Goal: Task Accomplishment & Management: Use online tool/utility

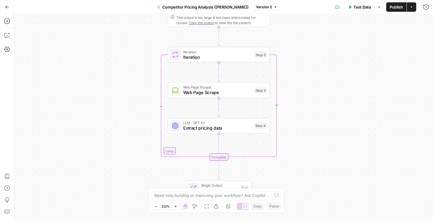
drag, startPoint x: 291, startPoint y: 161, endPoint x: 283, endPoint y: 72, distance: 89.6
click at [283, 72] on div "Workflow Input Settings Inputs Google Search Google Search Step 1 Output Expand…" at bounding box center [223, 117] width 419 height 207
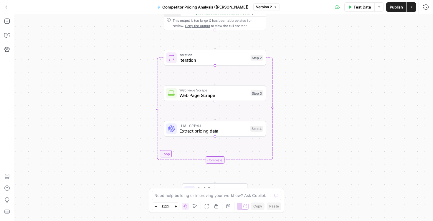
drag, startPoint x: 292, startPoint y: 75, endPoint x: 295, endPoint y: 107, distance: 32.3
click at [295, 107] on div "Workflow Input Settings Inputs Google Search Google Search Step 1 Output Expand…" at bounding box center [223, 117] width 419 height 207
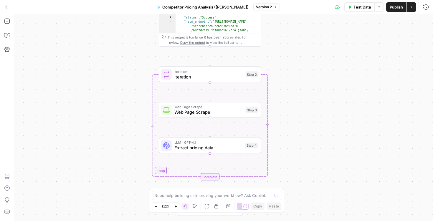
drag, startPoint x: 306, startPoint y: 63, endPoint x: 301, endPoint y: 79, distance: 16.9
click at [301, 79] on div "Workflow Input Settings Inputs Google Search Google Search Step 1 Output Expand…" at bounding box center [223, 117] width 419 height 207
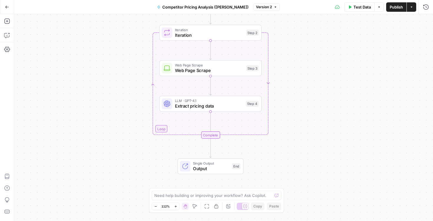
drag, startPoint x: 314, startPoint y: 134, endPoint x: 315, endPoint y: 93, distance: 41.2
click at [315, 93] on div "Workflow Input Settings Inputs Google Search Google Search Step 1 Output Expand…" at bounding box center [223, 117] width 419 height 207
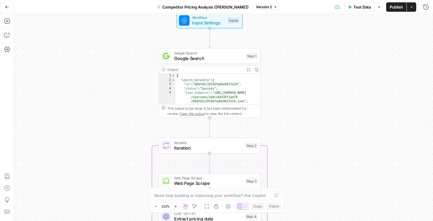
drag, startPoint x: 302, startPoint y: 33, endPoint x: 302, endPoint y: 150, distance: 116.6
click at [302, 150] on div "Workflow Input Settings Inputs Google Search Google Search Step 1 Output Expand…" at bounding box center [223, 117] width 419 height 207
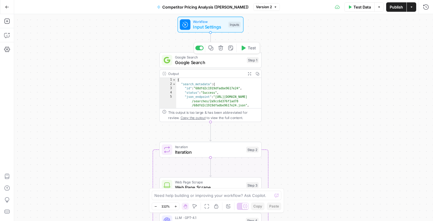
click at [207, 63] on span "Google Search" at bounding box center [209, 62] width 69 height 6
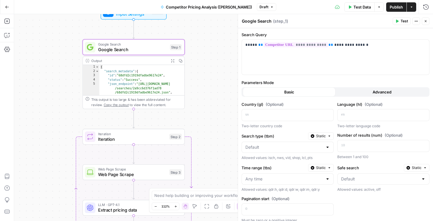
drag, startPoint x: 143, startPoint y: 122, endPoint x: 67, endPoint y: 109, distance: 77.9
click at [67, 109] on div "Workflow Input Settings Inputs Google Search Google Search Step 1 Output Expand…" at bounding box center [223, 117] width 419 height 207
click at [428, 22] on button "Close" at bounding box center [426, 21] width 8 height 8
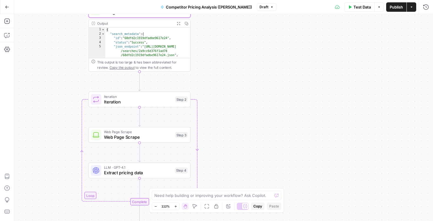
drag, startPoint x: 243, startPoint y: 134, endPoint x: 249, endPoint y: 96, distance: 38.2
click at [249, 96] on div "Workflow Input Settings Inputs Google Search Google Search Step 1 Output Expand…" at bounding box center [223, 117] width 419 height 207
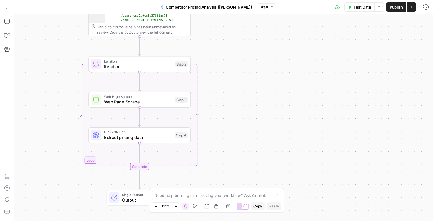
drag, startPoint x: 229, startPoint y: 138, endPoint x: 229, endPoint y: 103, distance: 35.6
click at [229, 103] on div "Workflow Input Settings Inputs Google Search Google Search Step 1 Output Expand…" at bounding box center [223, 117] width 419 height 207
click at [140, 139] on span "Extract pricing data" at bounding box center [138, 137] width 68 height 6
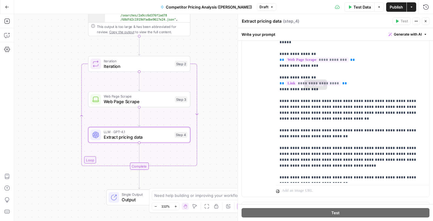
scroll to position [89, 0]
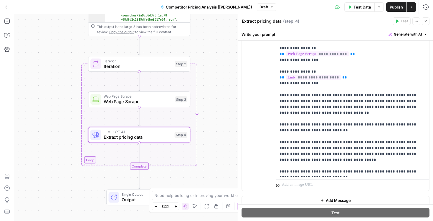
click at [131, 197] on span "Output" at bounding box center [140, 200] width 36 height 6
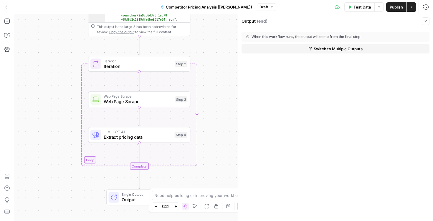
click at [427, 20] on icon "button" at bounding box center [426, 21] width 4 height 4
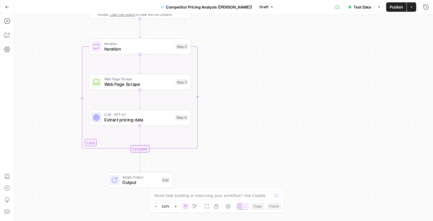
drag, startPoint x: 257, startPoint y: 120, endPoint x: 257, endPoint y: 103, distance: 17.4
click at [257, 103] on div "Workflow Input Settings Inputs Google Search Google Search Step 1 Output Expand…" at bounding box center [223, 117] width 419 height 207
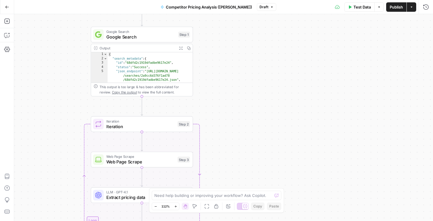
drag, startPoint x: 203, startPoint y: 44, endPoint x: 205, endPoint y: 123, distance: 78.7
click at [205, 123] on div "Workflow Input Settings Inputs Google Search Google Search Step 1 Output Expand…" at bounding box center [223, 117] width 419 height 207
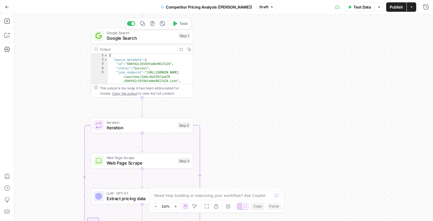
click at [182, 48] on icon "button" at bounding box center [181, 49] width 3 height 3
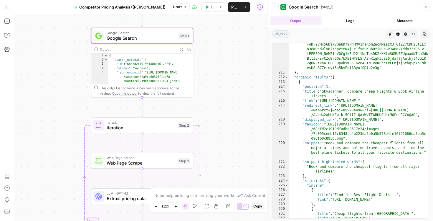
scroll to position [2625, 0]
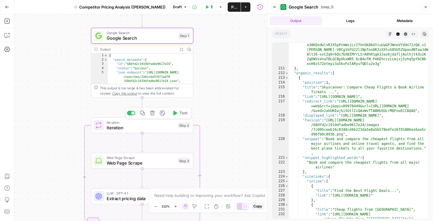
click at [149, 129] on span "Iteration" at bounding box center [141, 128] width 69 height 6
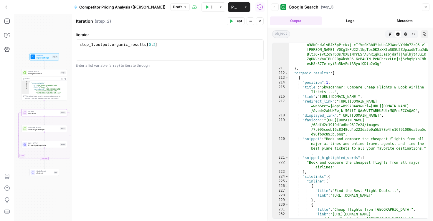
click at [425, 6] on icon "button" at bounding box center [426, 7] width 4 height 4
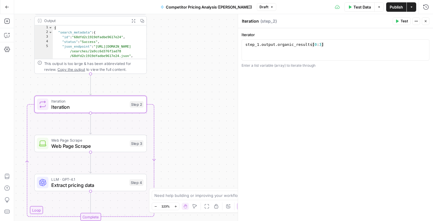
drag, startPoint x: 84, startPoint y: 114, endPoint x: 203, endPoint y: 91, distance: 121.4
click at [203, 91] on div "Workflow Input Settings Inputs Google Search Google Search Step 1 Output Expand…" at bounding box center [223, 117] width 419 height 207
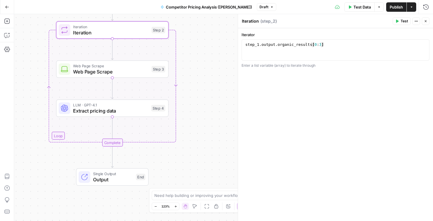
drag, startPoint x: 194, startPoint y: 143, endPoint x: 213, endPoint y: 69, distance: 76.4
click at [213, 69] on div "Workflow Input Settings Inputs Google Search Google Search Step 1 Output Expand…" at bounding box center [223, 117] width 419 height 207
click at [213, 103] on div "Workflow Input Settings Inputs Google Search Google Search Step 1 Output Expand…" at bounding box center [223, 117] width 419 height 207
click at [101, 70] on span "Web Page Scrape" at bounding box center [111, 70] width 75 height 7
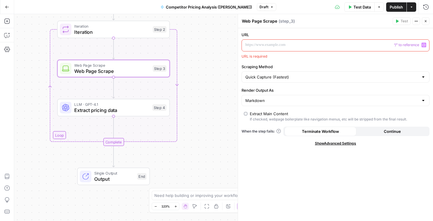
click at [299, 46] on p at bounding box center [330, 45] width 171 height 6
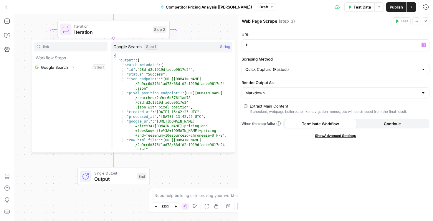
type input "link"
click at [73, 68] on icon "button" at bounding box center [73, 68] width 1 height 2
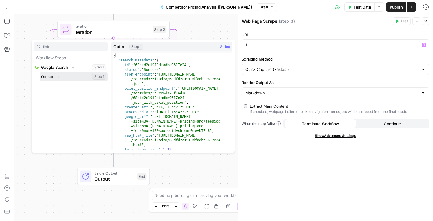
click at [59, 78] on icon "button" at bounding box center [59, 77] width 4 height 4
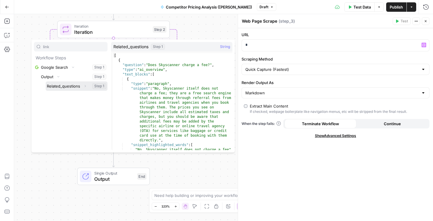
click at [87, 86] on span "Expand" at bounding box center [87, 86] width 0 height 0
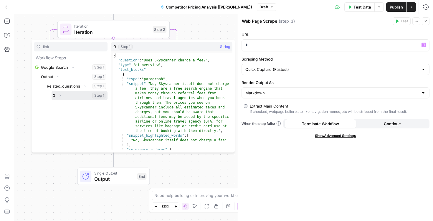
click at [59, 95] on icon "button" at bounding box center [60, 96] width 4 height 4
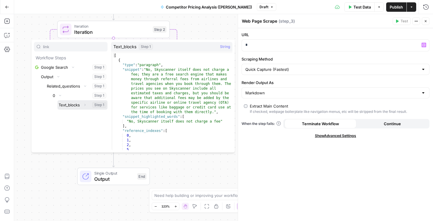
click at [82, 106] on button "Expand" at bounding box center [85, 105] width 8 height 8
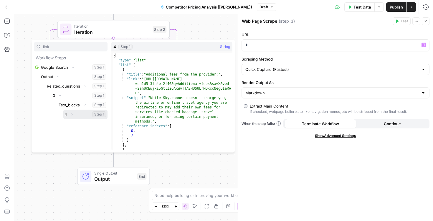
click at [72, 113] on icon "button" at bounding box center [72, 115] width 4 height 4
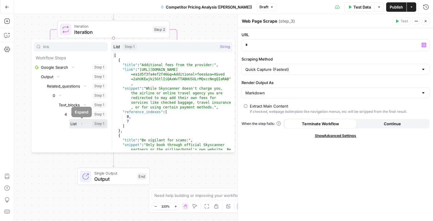
click at [80, 123] on icon "button" at bounding box center [82, 124] width 4 height 4
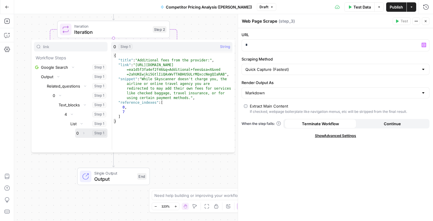
click at [82, 133] on icon "button" at bounding box center [84, 134] width 4 height 4
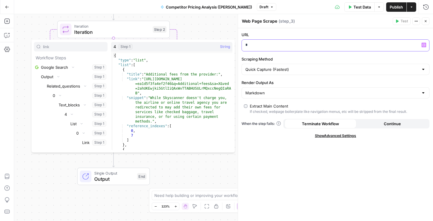
click at [262, 45] on p "*" at bounding box center [335, 45] width 180 height 6
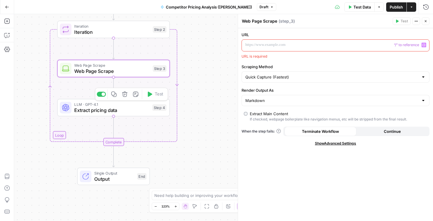
click at [119, 110] on span "Extract pricing data" at bounding box center [111, 110] width 75 height 7
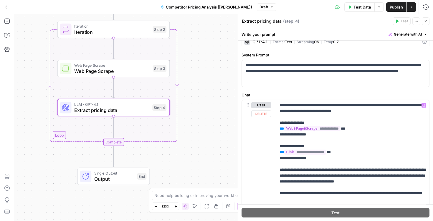
scroll to position [9, 0]
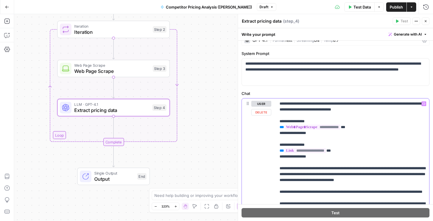
drag, startPoint x: 346, startPoint y: 150, endPoint x: 270, endPoint y: 153, distance: 76.3
click at [270, 153] on div "**********" at bounding box center [335, 182] width 187 height 166
copy p "**********"
click at [123, 70] on span "Web Page Scrape" at bounding box center [111, 70] width 75 height 7
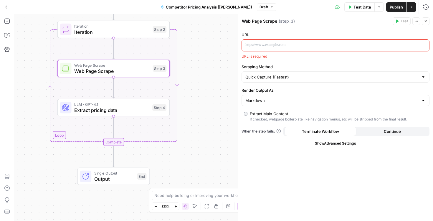
click at [281, 47] on p at bounding box center [330, 45] width 171 height 6
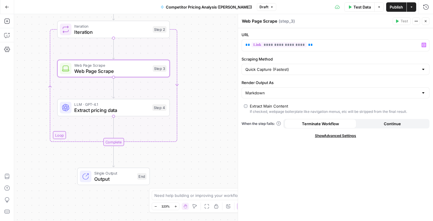
click at [307, 169] on div "**********" at bounding box center [335, 124] width 195 height 193
click at [426, 22] on icon "button" at bounding box center [426, 21] width 4 height 4
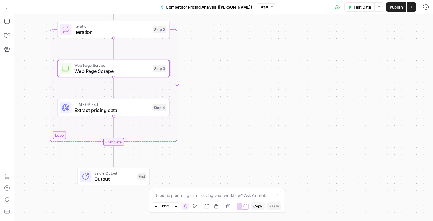
click at [124, 70] on span "Web Page Scrape" at bounding box center [111, 70] width 75 height 7
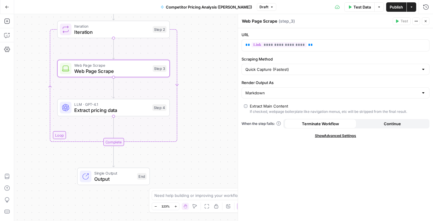
click at [137, 112] on span "Extract pricing data" at bounding box center [111, 110] width 75 height 7
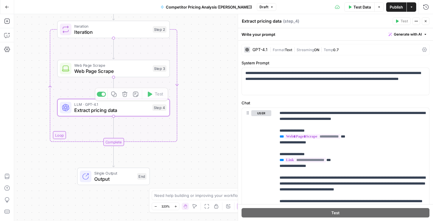
click at [125, 71] on span "Web Page Scrape" at bounding box center [111, 70] width 75 height 7
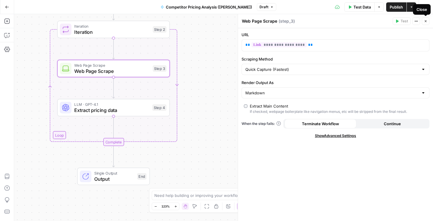
click at [426, 21] on icon "button" at bounding box center [426, 21] width 4 height 4
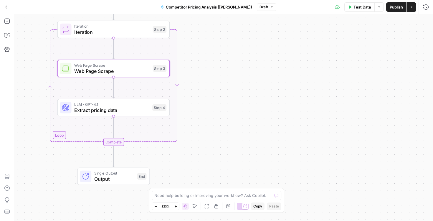
click at [302, 60] on div "Workflow Input Settings Inputs Google Search Google Search Step 1 Output Expand…" at bounding box center [223, 117] width 419 height 207
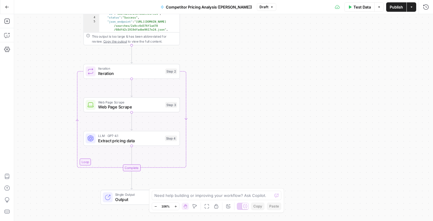
drag, startPoint x: 243, startPoint y: 81, endPoint x: 240, endPoint y: 114, distance: 32.5
click at [240, 114] on div "Workflow Input Settings Inputs Google Search Google Search Step 1 Output Expand…" at bounding box center [223, 117] width 419 height 207
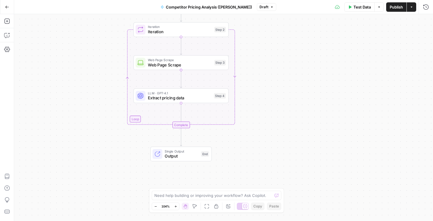
drag, startPoint x: 235, startPoint y: 115, endPoint x: 286, endPoint y: 74, distance: 65.7
click at [286, 74] on div "Workflow Input Settings Inputs Google Search Google Search Step 1 Output Expand…" at bounding box center [223, 117] width 419 height 207
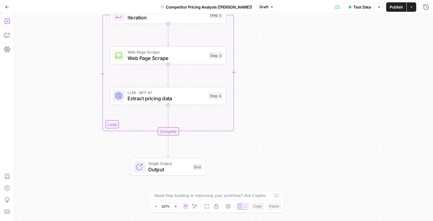
click at [10, 20] on button "Add Steps" at bounding box center [6, 20] width 9 height 9
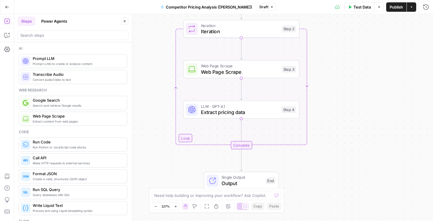
drag, startPoint x: 297, startPoint y: 55, endPoint x: 345, endPoint y: 69, distance: 50.3
click at [345, 69] on div "Workflow Input Settings Inputs Google Search Google Search Step 1 Output Expand…" at bounding box center [223, 117] width 419 height 207
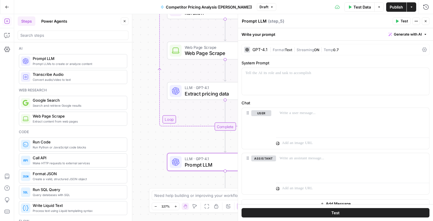
click at [121, 19] on button "Close" at bounding box center [125, 21] width 8 height 8
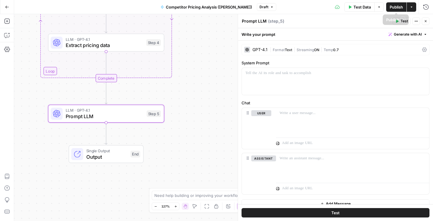
click at [411, 38] on button "Generate with AI" at bounding box center [407, 35] width 43 height 8
click at [390, 47] on span "Generate" at bounding box center [399, 47] width 43 height 6
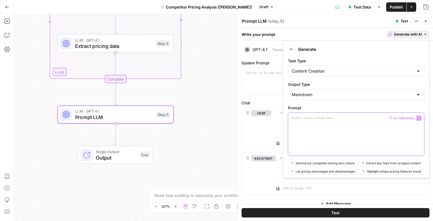
click at [317, 137] on div at bounding box center [356, 134] width 136 height 43
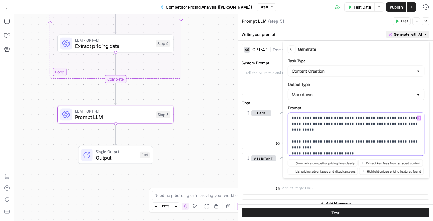
scroll to position [13, 0]
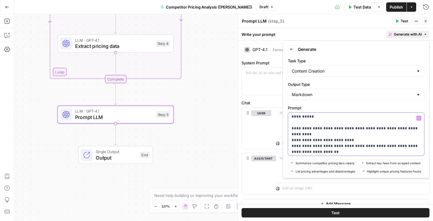
drag, startPoint x: 318, startPoint y: 152, endPoint x: 273, endPoint y: 151, distance: 45.7
click at [273, 151] on body "Kayak New Home Browse Insights Opportunities Your Data Recent Grids Create Meta…" at bounding box center [216, 110] width 433 height 221
click at [309, 152] on p "**********" at bounding box center [356, 128] width 129 height 53
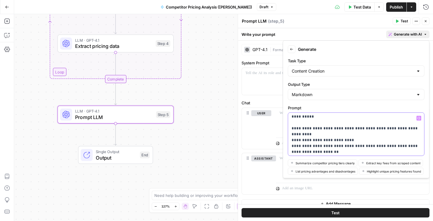
click at [309, 152] on p "**********" at bounding box center [356, 128] width 129 height 53
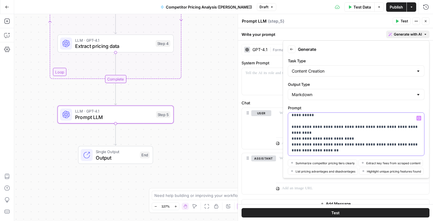
drag, startPoint x: 319, startPoint y: 153, endPoint x: 283, endPoint y: 153, distance: 35.9
click at [283, 153] on div "**********" at bounding box center [356, 110] width 147 height 138
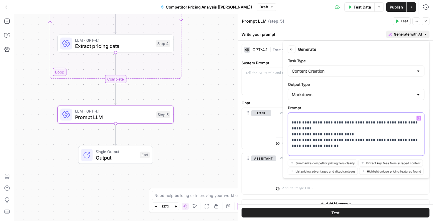
click at [302, 128] on p "**********" at bounding box center [356, 125] width 129 height 59
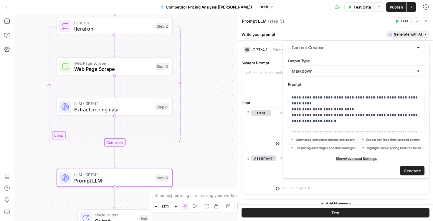
scroll to position [26, 0]
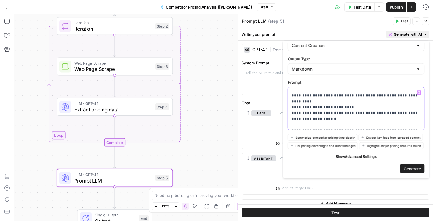
click at [402, 125] on p "**********" at bounding box center [356, 98] width 129 height 59
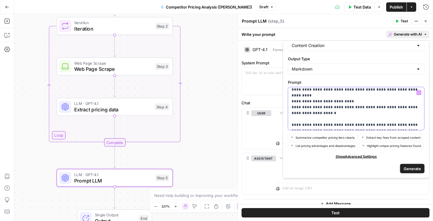
scroll to position [32, 0]
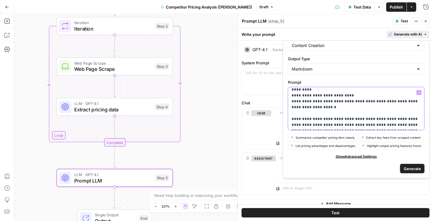
click at [351, 118] on p "**********" at bounding box center [356, 92] width 129 height 71
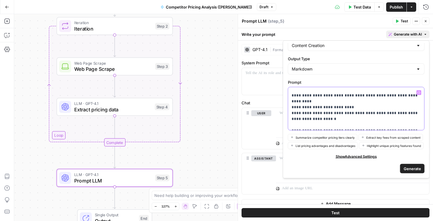
scroll to position [0, 0]
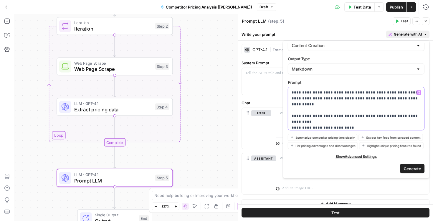
drag, startPoint x: 340, startPoint y: 126, endPoint x: 285, endPoint y: 77, distance: 72.8
click at [285, 77] on div "**********" at bounding box center [356, 110] width 147 height 138
copy p "**********"
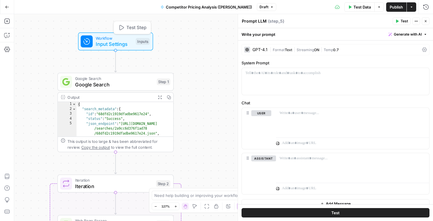
click at [100, 41] on span "Input Settings" at bounding box center [114, 43] width 37 height 7
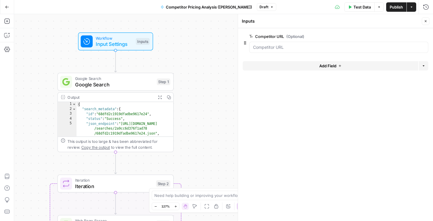
click at [335, 66] on span "Add Field" at bounding box center [327, 66] width 17 height 6
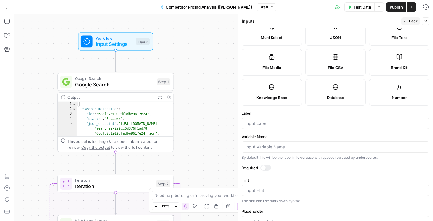
scroll to position [68, 0]
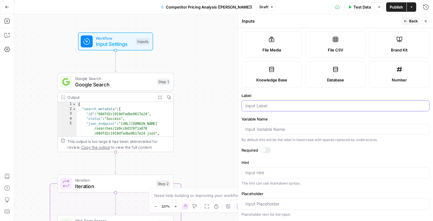
click at [277, 107] on input "Label" at bounding box center [335, 106] width 180 height 6
type input "Brand kit"
click at [395, 47] on span "Brand Kit" at bounding box center [399, 50] width 17 height 6
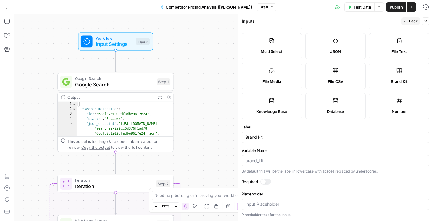
click at [412, 23] on span "Back" at bounding box center [413, 21] width 9 height 5
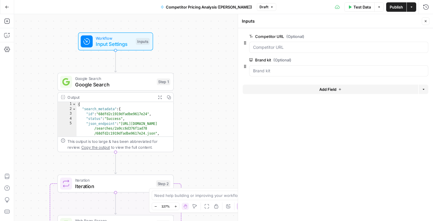
click at [428, 21] on button "Close" at bounding box center [426, 21] width 8 height 8
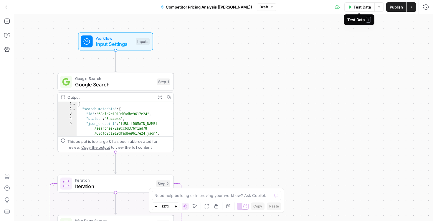
click at [361, 9] on span "Test Data" at bounding box center [361, 7] width 17 height 6
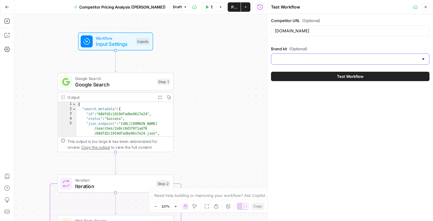
click at [299, 62] on input "Brand kit (Optional)" at bounding box center [347, 59] width 144 height 6
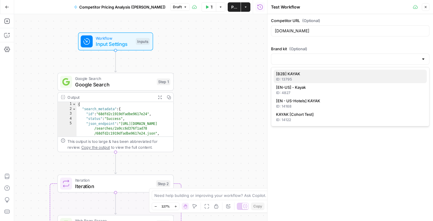
click at [307, 78] on div "ID: 13795" at bounding box center [350, 79] width 148 height 5
type input "[B2B] KAYAK"
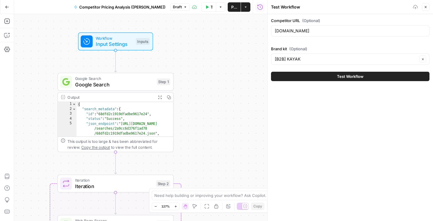
click at [303, 106] on div "Competitor URL (Optional) [DOMAIN_NAME] Brand kit (Optional) [B2B] KAYAK Clear …" at bounding box center [349, 117] width 165 height 207
click at [241, 59] on div "Workflow Input Settings Inputs Google Search Google Search Step 1 Output Expand…" at bounding box center [140, 117] width 253 height 207
click at [423, 7] on button "Close" at bounding box center [426, 7] width 8 height 8
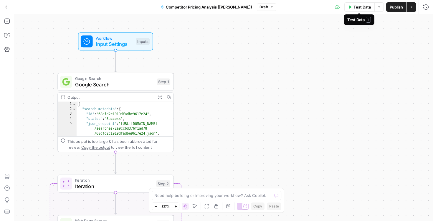
click at [367, 9] on span "Test Data" at bounding box center [361, 7] width 17 height 6
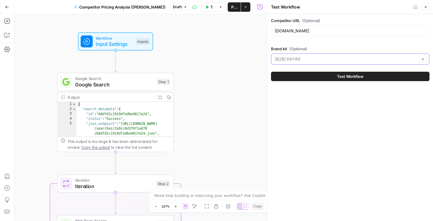
click at [315, 60] on input "Brand kit (Optional)" at bounding box center [346, 59] width 143 height 6
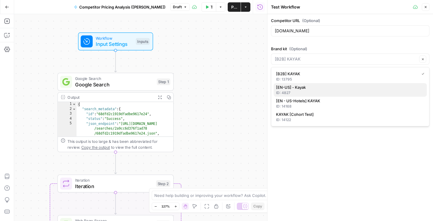
click at [293, 90] on span "[EN-US] - Kayak" at bounding box center [349, 88] width 146 height 6
type input "[EN-US] - Kayak"
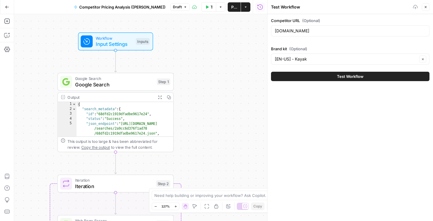
click at [340, 117] on div "Competitor URL (Optional) [DOMAIN_NAME] Brand kit (Optional) [EN-US] - Kayak Cl…" at bounding box center [349, 117] width 165 height 207
click at [427, 9] on button "Close" at bounding box center [426, 7] width 8 height 8
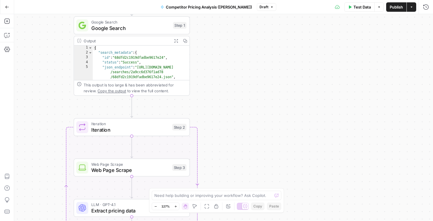
drag, startPoint x: 287, startPoint y: 131, endPoint x: 308, endPoint y: 56, distance: 78.1
click at [308, 56] on div "Workflow Input Settings Inputs Google Search Google Search Step 1 Output Expand…" at bounding box center [223, 117] width 419 height 207
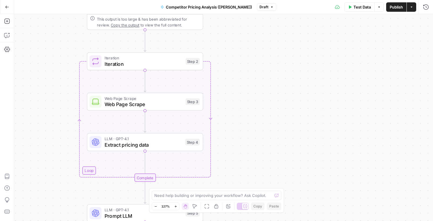
drag, startPoint x: 242, startPoint y: 138, endPoint x: 251, endPoint y: 72, distance: 66.8
click at [251, 72] on div "Workflow Input Settings Inputs Google Search Google Search Step 1 Output Expand…" at bounding box center [223, 117] width 419 height 207
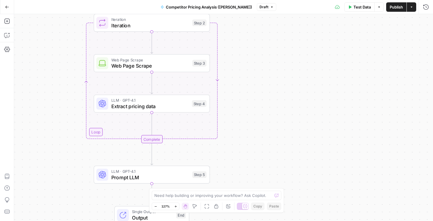
drag, startPoint x: 230, startPoint y: 80, endPoint x: 235, endPoint y: 59, distance: 20.6
click at [236, 59] on div "Workflow Input Settings Inputs Google Search Google Search Step 1 Output Expand…" at bounding box center [223, 117] width 419 height 207
click at [138, 179] on span "Prompt LLM" at bounding box center [150, 177] width 78 height 7
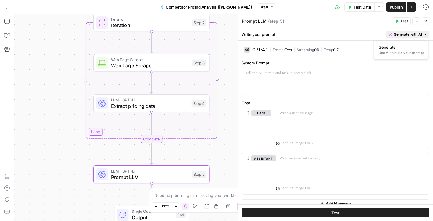
click at [411, 32] on span "Generate with AI" at bounding box center [408, 34] width 28 height 5
click at [394, 55] on div "Use AI to build your prompt" at bounding box center [400, 52] width 45 height 5
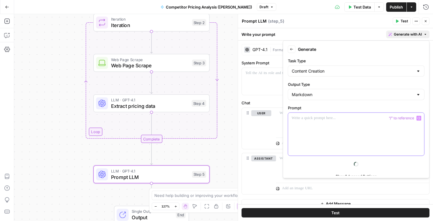
click at [328, 127] on div at bounding box center [356, 134] width 136 height 43
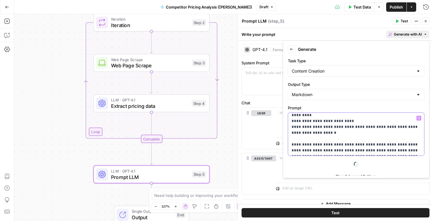
scroll to position [20, 0]
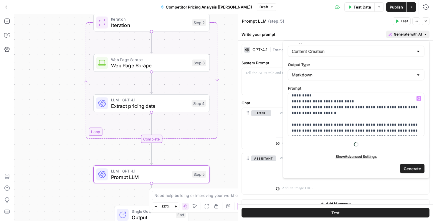
click at [414, 171] on span "Generate" at bounding box center [411, 169] width 17 height 6
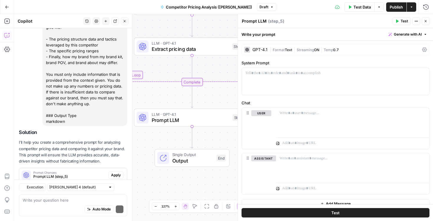
scroll to position [129, 0]
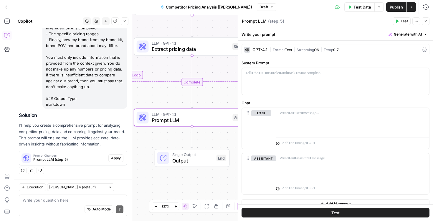
click at [117, 160] on span "Apply" at bounding box center [116, 158] width 10 height 5
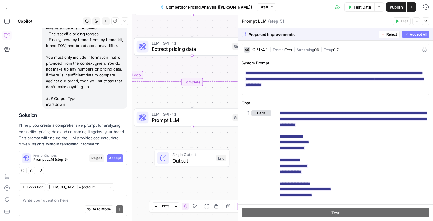
click at [421, 37] on span "Accept All" at bounding box center [418, 34] width 17 height 5
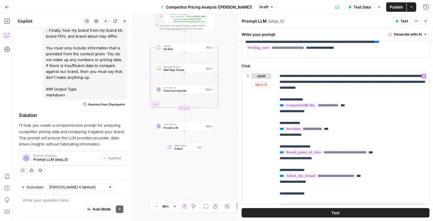
scroll to position [27, 0]
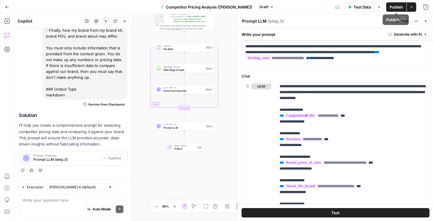
click at [360, 7] on span "Test Data" at bounding box center [361, 7] width 17 height 6
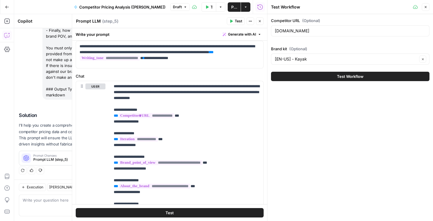
click at [340, 79] on span "Test Workflow" at bounding box center [350, 77] width 27 height 6
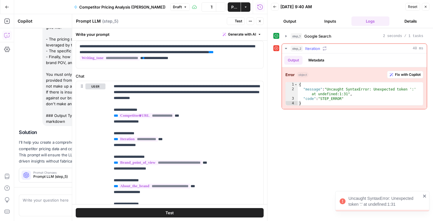
scroll to position [138, 0]
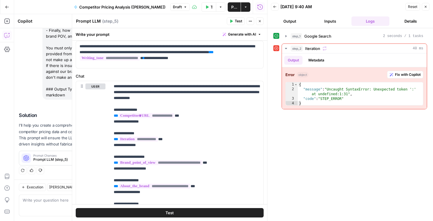
click at [263, 22] on button "Close" at bounding box center [260, 21] width 8 height 8
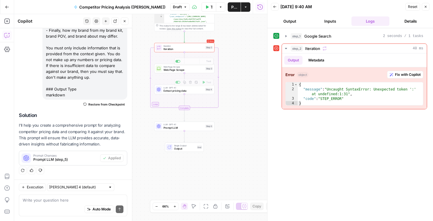
click at [188, 47] on span "Iteration" at bounding box center [183, 49] width 40 height 4
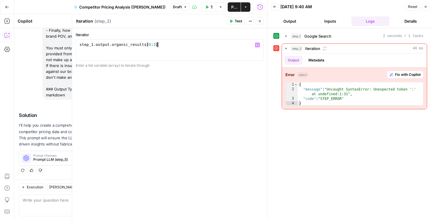
click at [193, 46] on div "step_1 . output . organic_results [ 0 : 3 ]" at bounding box center [169, 55] width 183 height 27
type textarea "**********"
click at [257, 19] on button "Close" at bounding box center [260, 21] width 8 height 8
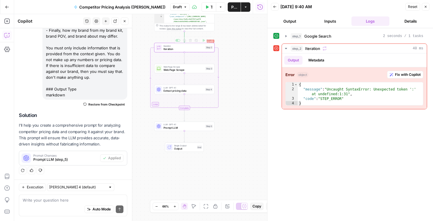
click at [181, 51] on span "Iteration" at bounding box center [183, 49] width 40 height 4
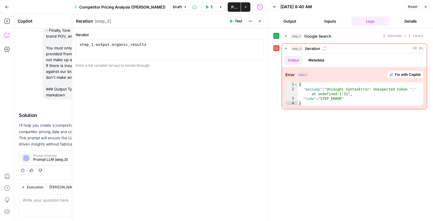
click at [257, 21] on button "Close" at bounding box center [260, 21] width 8 height 8
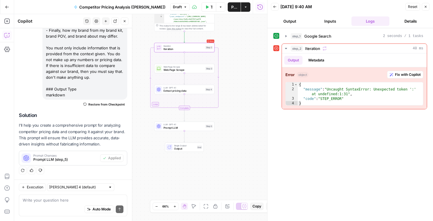
click at [244, 82] on div "Workflow Input Settings Inputs Google Search Google Search Step 1 Output Expand…" at bounding box center [140, 117] width 253 height 207
click at [207, 41] on span "Test" at bounding box center [208, 41] width 5 height 4
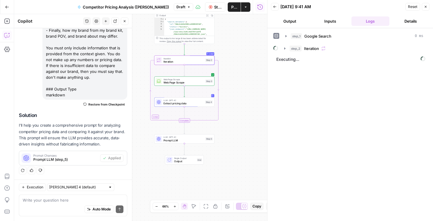
drag, startPoint x: 245, startPoint y: 51, endPoint x: 246, endPoint y: 64, distance: 13.0
click at [246, 64] on div "Workflow Input Settings Inputs Google Search Google Search Step 1 Output Expand…" at bounding box center [140, 117] width 253 height 207
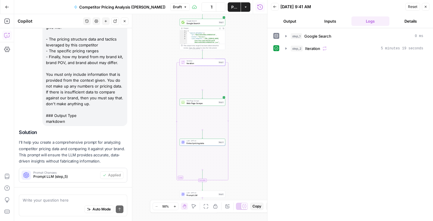
scroll to position [138, 0]
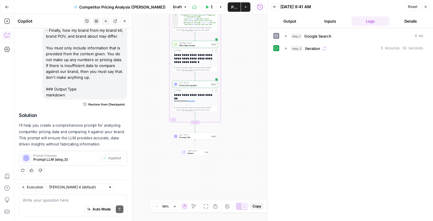
drag, startPoint x: 248, startPoint y: 156, endPoint x: 240, endPoint y: 98, distance: 58.5
click at [240, 98] on div "Workflow Input Settings Inputs Google Search Google Search Step 1 Output Expand…" at bounding box center [140, 117] width 253 height 207
click at [295, 20] on button "Output" at bounding box center [290, 20] width 38 height 9
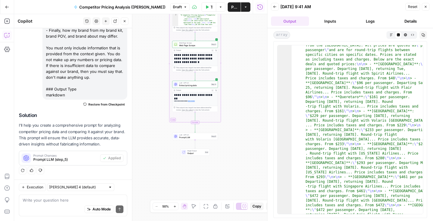
scroll to position [388, 0]
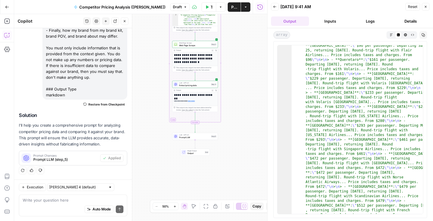
click at [275, 6] on icon "button" at bounding box center [275, 7] width 4 height 4
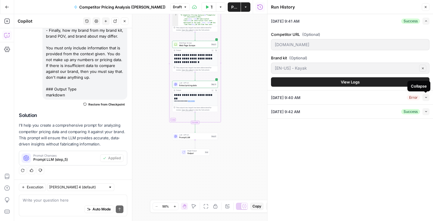
click at [426, 98] on icon "button" at bounding box center [425, 97] width 3 height 3
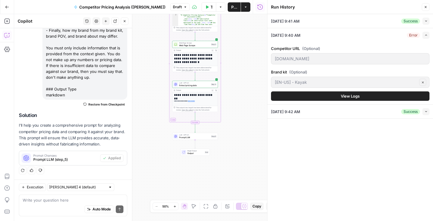
click at [364, 93] on button "View Logs" at bounding box center [350, 96] width 158 height 9
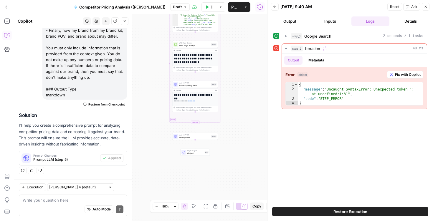
click at [323, 153] on div "step_1 Google Search 2 seconds / 1 tasks step_2 Iteration 40 ms Output Metadata…" at bounding box center [350, 115] width 154 height 168
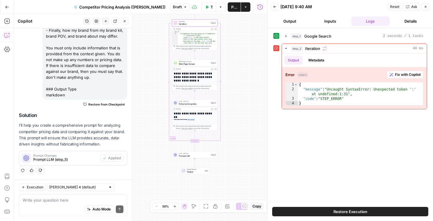
drag, startPoint x: 240, startPoint y: 131, endPoint x: 240, endPoint y: 149, distance: 18.6
click at [240, 149] on div "Workflow Input Settings Inputs Google Search Google Search Step 1 Output Expand…" at bounding box center [140, 117] width 253 height 207
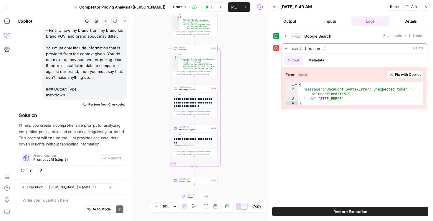
drag, startPoint x: 233, startPoint y: 34, endPoint x: 231, endPoint y: 59, distance: 25.4
click at [231, 59] on div "Workflow Input Settings Inputs Google Search Google Search Step 1 Output Expand…" at bounding box center [140, 117] width 253 height 207
click at [284, 47] on icon "button" at bounding box center [286, 48] width 5 height 5
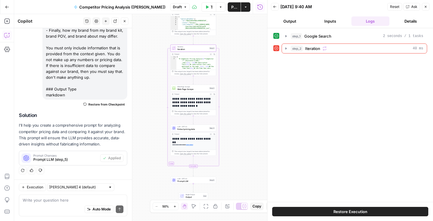
click at [334, 23] on button "Inputs" at bounding box center [330, 20] width 38 height 9
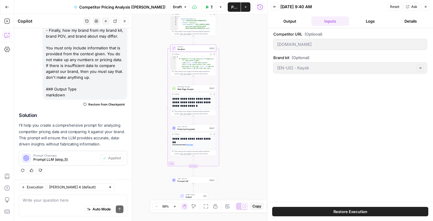
click at [277, 7] on button "Back" at bounding box center [275, 7] width 8 height 8
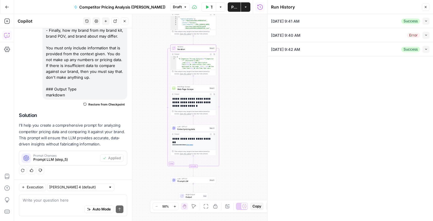
click at [241, 59] on div "Workflow Input Settings Inputs Google Search Google Search Step 1 Output Expand…" at bounding box center [140, 117] width 253 height 207
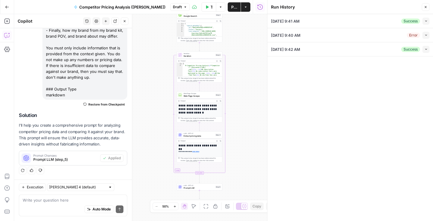
drag, startPoint x: 248, startPoint y: 54, endPoint x: 254, endPoint y: 61, distance: 9.2
click at [254, 61] on div "Workflow Input Settings Inputs Google Search Google Search Step 1 Output Expand…" at bounding box center [140, 117] width 253 height 207
click at [427, 49] on icon "button" at bounding box center [425, 49] width 3 height 3
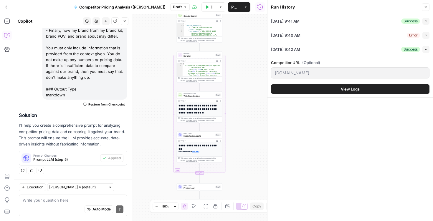
click at [363, 88] on button "View Logs" at bounding box center [350, 89] width 158 height 9
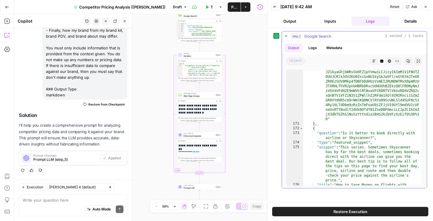
scroll to position [1870, 0]
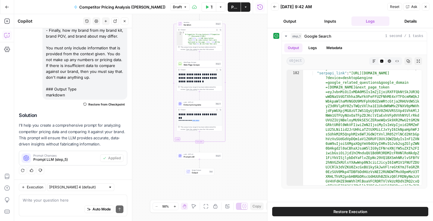
drag, startPoint x: 241, startPoint y: 149, endPoint x: 240, endPoint y: 113, distance: 36.5
click at [240, 113] on div "Workflow Input Settings Inputs Google Search Google Search Step 1 Output Expand…" at bounding box center [140, 117] width 253 height 207
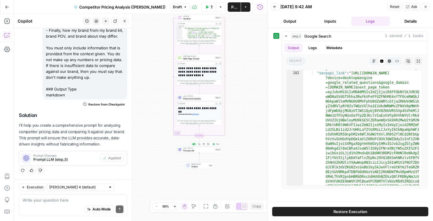
click at [203, 150] on span "Prompt LLM" at bounding box center [198, 150] width 31 height 3
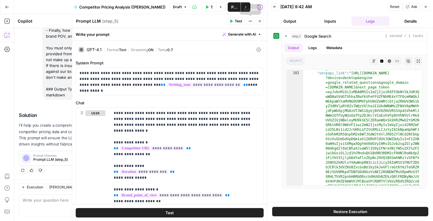
click at [259, 22] on icon "button" at bounding box center [260, 21] width 4 height 4
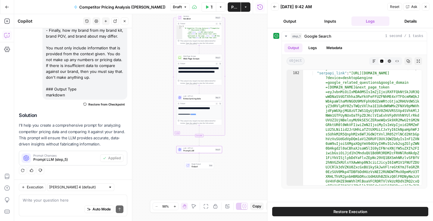
click at [426, 7] on icon "button" at bounding box center [426, 7] width 2 height 2
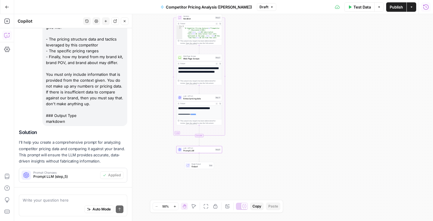
scroll to position [138, 0]
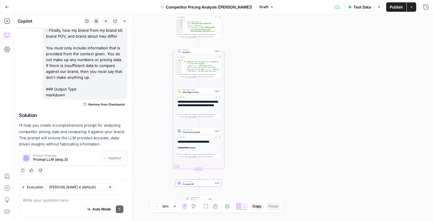
drag, startPoint x: 254, startPoint y: 117, endPoint x: 254, endPoint y: 151, distance: 33.6
click at [254, 151] on div "Workflow Input Settings Inputs Google Search Google Search Step 1 Output Expand…" at bounding box center [223, 117] width 419 height 207
click at [202, 133] on span "Extract pricing data" at bounding box center [198, 132] width 31 height 3
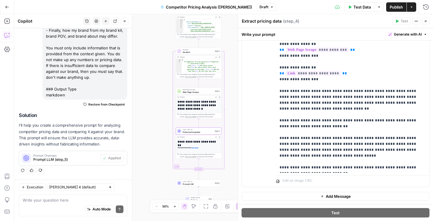
scroll to position [0, 0]
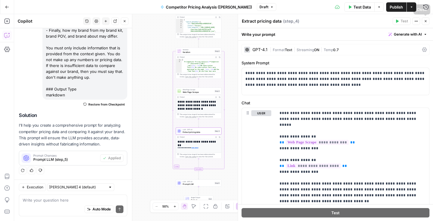
click at [425, 22] on icon "button" at bounding box center [426, 21] width 4 height 4
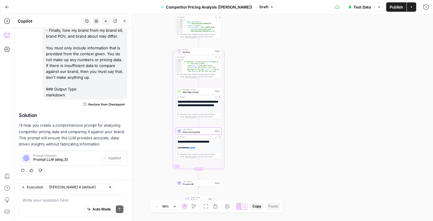
click at [198, 179] on icon "Edge from step_2-iteration-end to step_5" at bounding box center [198, 175] width 1 height 9
click at [199, 182] on span "LLM · GPT-4.1" at bounding box center [198, 182] width 31 height 2
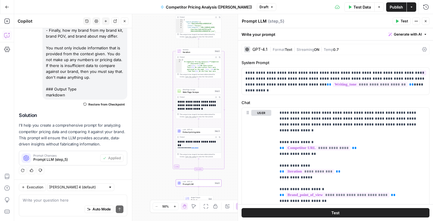
scroll to position [175, 0]
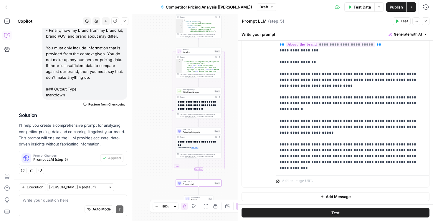
click at [427, 18] on button "Close" at bounding box center [426, 21] width 8 height 8
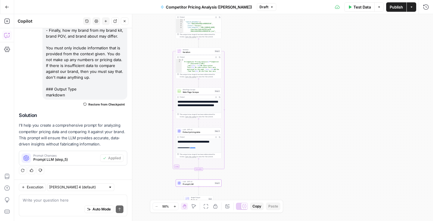
click at [205, 130] on span "LLM · GPT-4.1" at bounding box center [198, 130] width 31 height 2
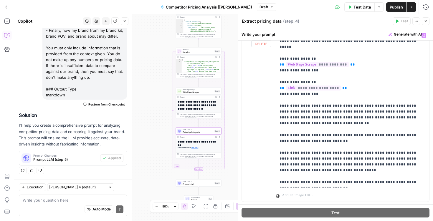
scroll to position [93, 0]
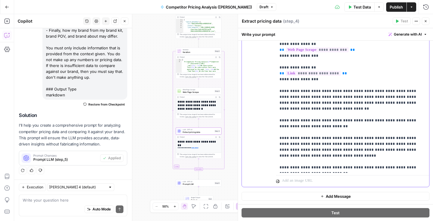
drag, startPoint x: 315, startPoint y: 132, endPoint x: 337, endPoint y: 133, distance: 22.7
click at [337, 133] on p "**********" at bounding box center [352, 94] width 146 height 153
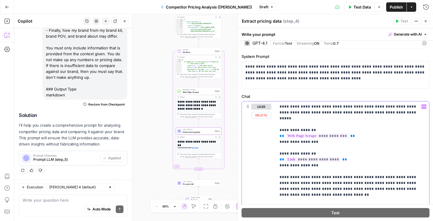
scroll to position [0, 0]
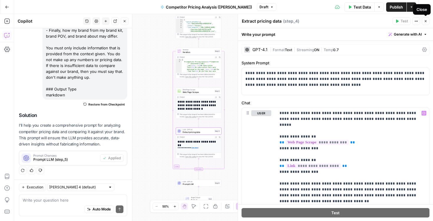
click at [427, 22] on icon "button" at bounding box center [426, 21] width 4 height 4
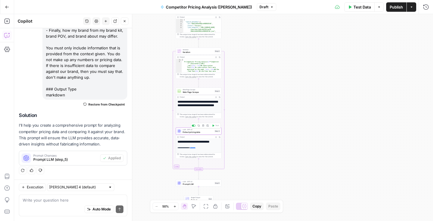
click at [205, 131] on span "Extract pricing data" at bounding box center [198, 132] width 31 height 3
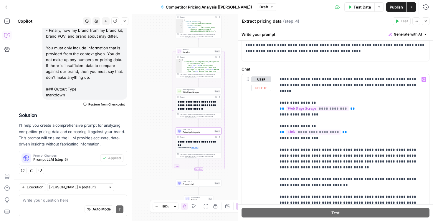
scroll to position [66, 0]
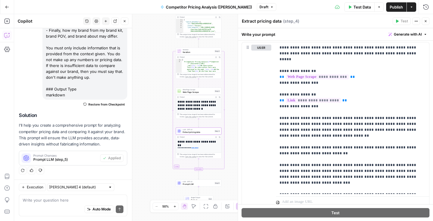
click at [426, 21] on icon "button" at bounding box center [426, 21] width 4 height 4
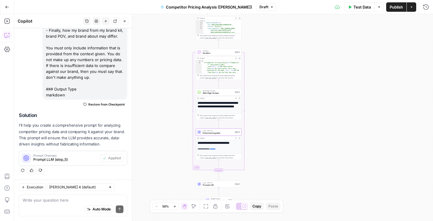
drag, startPoint x: 322, startPoint y: 82, endPoint x: 341, endPoint y: 40, distance: 45.8
click at [341, 40] on div "Workflow Input Settings Inputs Google Search Google Search Step 1 Output Expand…" at bounding box center [223, 117] width 419 height 207
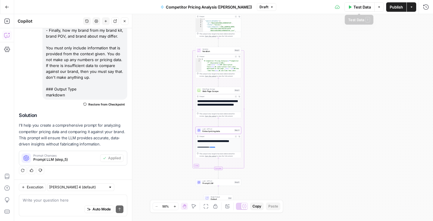
click at [365, 6] on span "Test Data" at bounding box center [361, 7] width 17 height 6
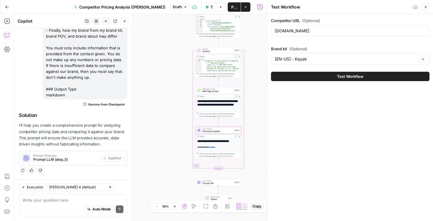
click at [335, 73] on button "Test Workflow" at bounding box center [350, 76] width 158 height 9
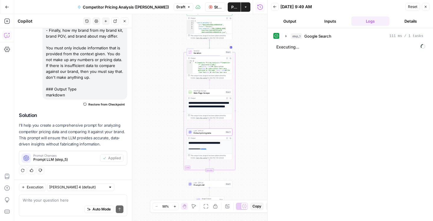
drag, startPoint x: 184, startPoint y: 102, endPoint x: 150, endPoint y: 115, distance: 36.6
click at [150, 115] on div "Workflow Input Settings Inputs Google Search Google Search Step 1 Output Expand…" at bounding box center [140, 117] width 253 height 207
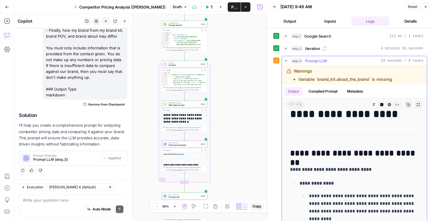
scroll to position [1, 0]
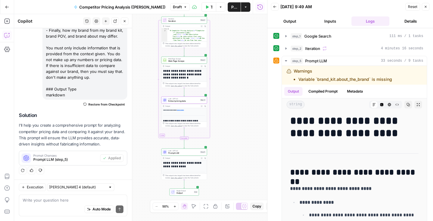
drag, startPoint x: 244, startPoint y: 108, endPoint x: 243, endPoint y: 53, distance: 54.8
click at [243, 53] on div "Workflow Input Settings Inputs Google Search Google Search Step 1 Output Expand…" at bounding box center [140, 117] width 253 height 207
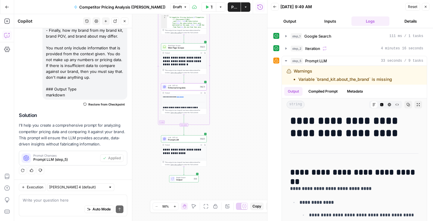
drag, startPoint x: 241, startPoint y: 108, endPoint x: 241, endPoint y: 105, distance: 3.2
click at [241, 105] on div "Workflow Input Settings Inputs Google Search Google Search Step 1 Output Expand…" at bounding box center [140, 117] width 253 height 207
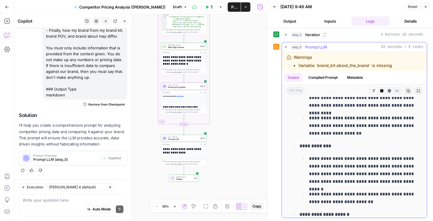
scroll to position [135, 0]
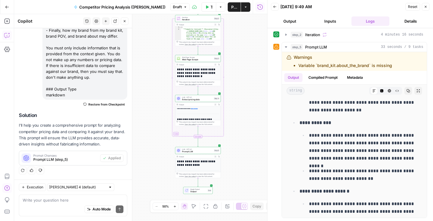
drag, startPoint x: 166, startPoint y: 57, endPoint x: 157, endPoint y: 90, distance: 34.1
click at [157, 90] on div "Workflow Input Settings Inputs Google Search Google Search Step 1 Output Expand…" at bounding box center [140, 117] width 253 height 207
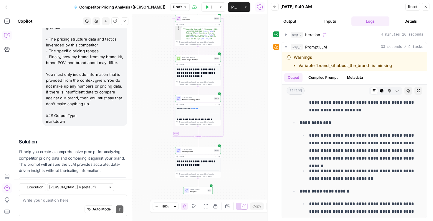
scroll to position [138, 0]
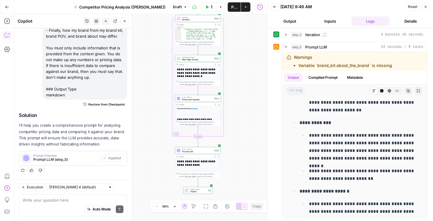
click at [259, 95] on div "Workflow Input Settings Inputs Google Search Google Search Step 1 Output Expand…" at bounding box center [140, 117] width 253 height 207
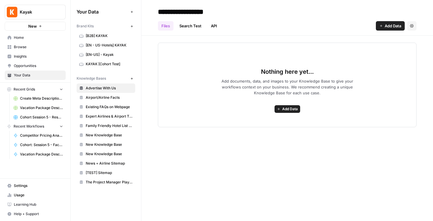
click at [25, 46] on span "Browse" at bounding box center [38, 46] width 49 height 5
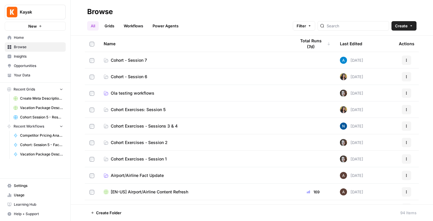
click at [143, 76] on span "Cohort - Session 6" at bounding box center [129, 77] width 37 height 6
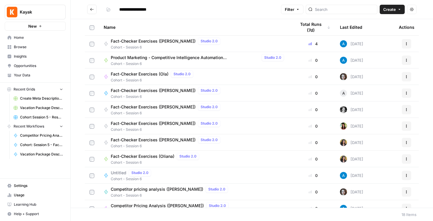
click at [156, 90] on span "Fact-Checker Exercises ([PERSON_NAME])" at bounding box center [153, 91] width 85 height 6
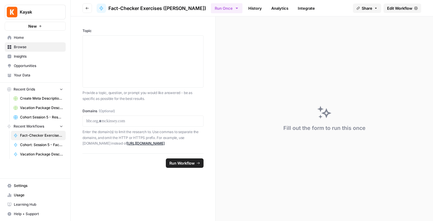
click at [87, 8] on icon "button" at bounding box center [87, 8] width 4 height 4
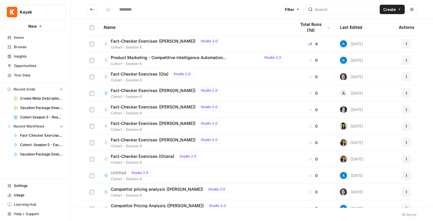
type input "**********"
click at [155, 40] on span "Fact-Checker Exercises ([PERSON_NAME])" at bounding box center [153, 41] width 85 height 6
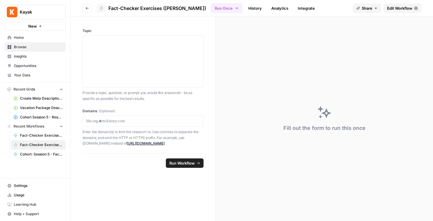
click at [102, 9] on icon at bounding box center [101, 8] width 5 height 5
click at [88, 9] on icon "button" at bounding box center [87, 8] width 4 height 4
click at [82, 6] on header "Go back Fact-Checker Exercises (Andrea) Run Once History Analytics Integrate Sh…" at bounding box center [252, 8] width 362 height 16
click at [85, 7] on button "Go back" at bounding box center [86, 8] width 9 height 9
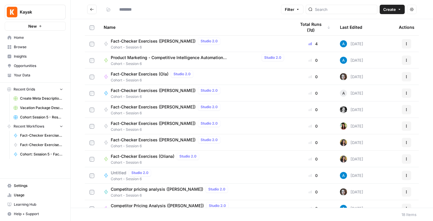
type input "**********"
click at [165, 93] on span "Fact-Checker Exercises ([PERSON_NAME])" at bounding box center [153, 91] width 85 height 6
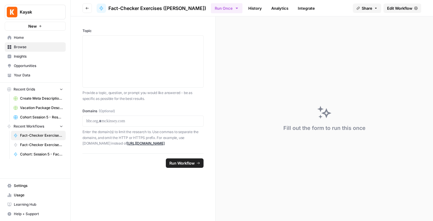
click at [245, 8] on link "History" at bounding box center [255, 8] width 21 height 9
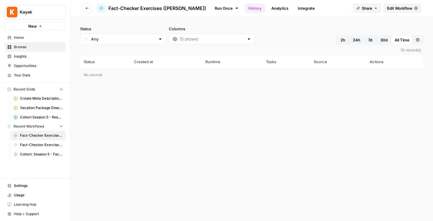
click at [269, 8] on link "Analytics" at bounding box center [280, 8] width 24 height 9
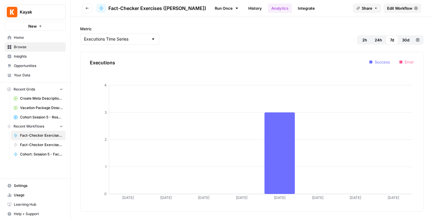
click at [298, 8] on link "Integrate" at bounding box center [306, 8] width 24 height 9
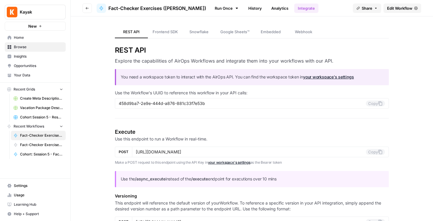
click at [236, 8] on icon at bounding box center [237, 8] width 2 height 1
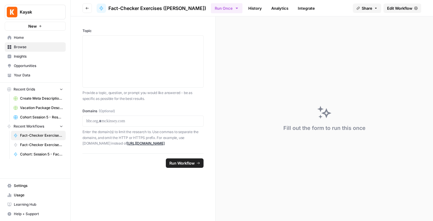
click at [400, 7] on span "Edit Workflow" at bounding box center [399, 8] width 25 height 6
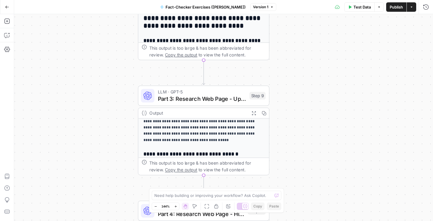
scroll to position [38, 0]
